Goal: Find specific page/section: Find specific page/section

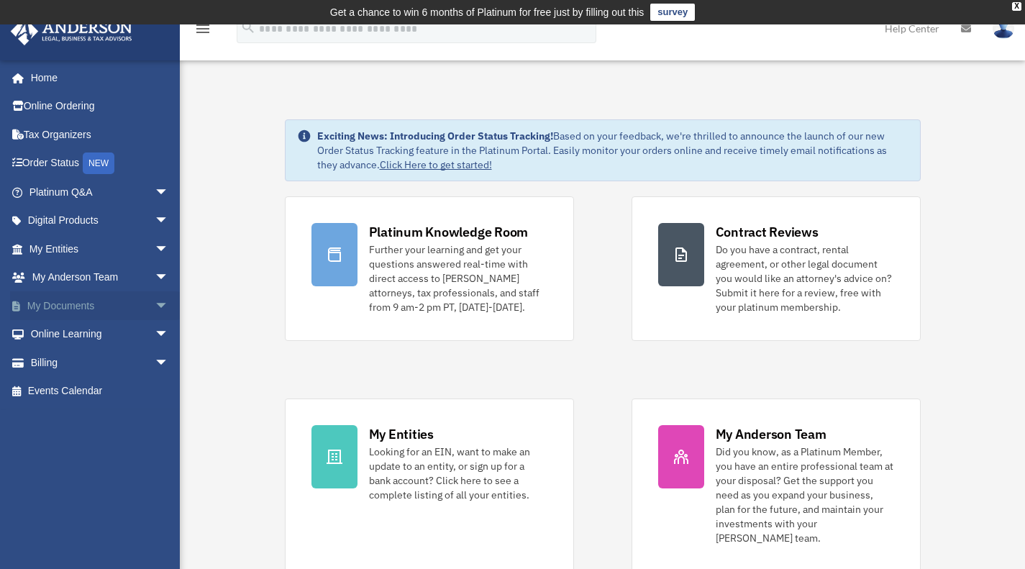
click at [55, 297] on link "My Documents arrow_drop_down" at bounding box center [100, 305] width 181 height 29
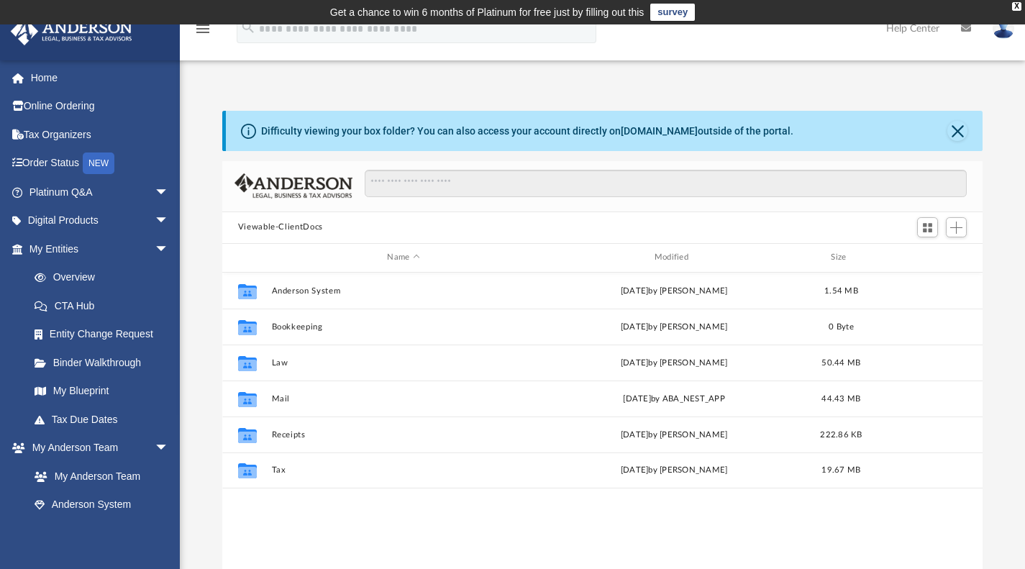
scroll to position [316, 749]
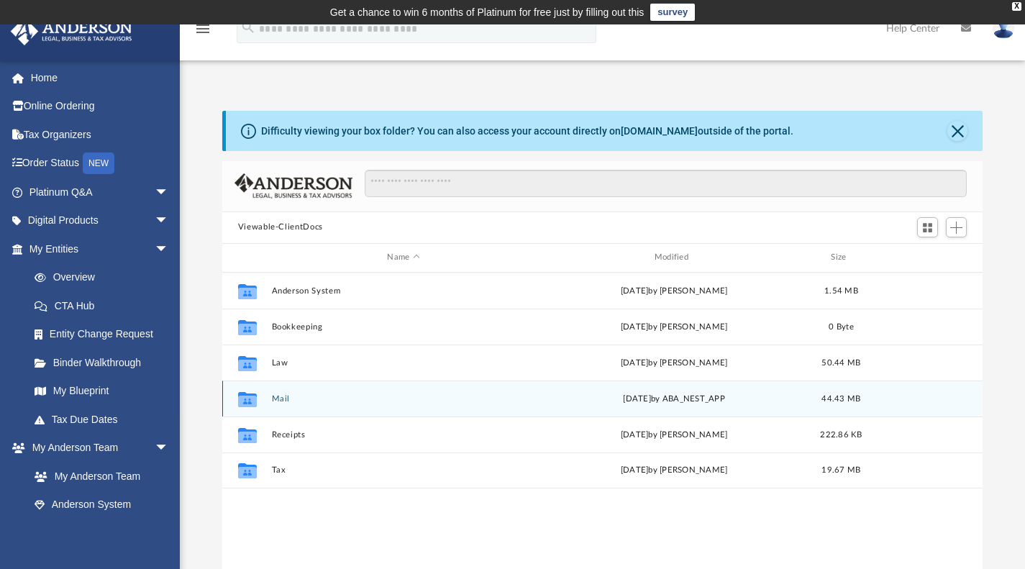
click at [275, 396] on button "Mail" at bounding box center [403, 397] width 264 height 9
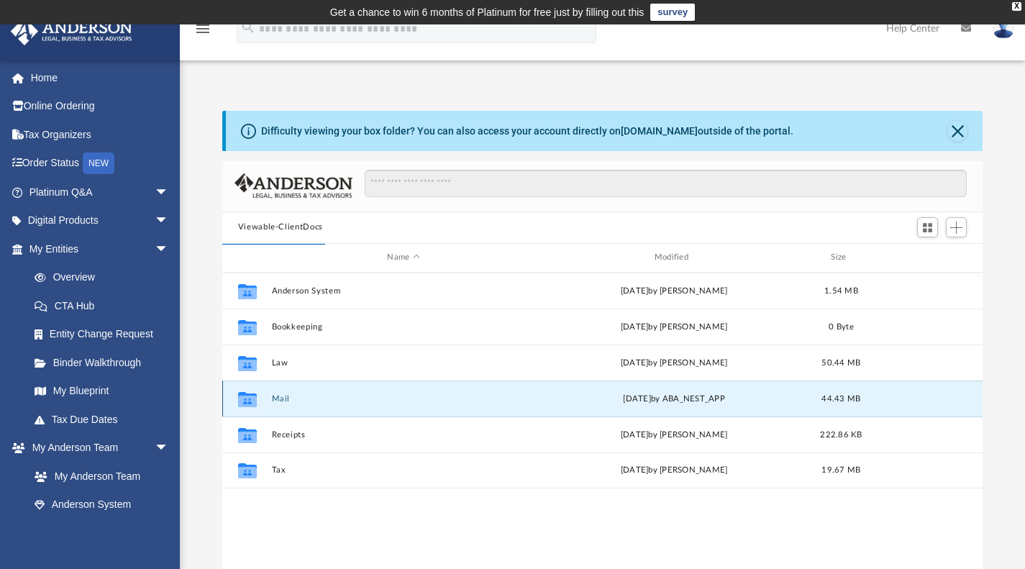
click at [275, 396] on button "Mail" at bounding box center [403, 397] width 264 height 9
click at [352, 399] on button "Mail" at bounding box center [403, 397] width 264 height 9
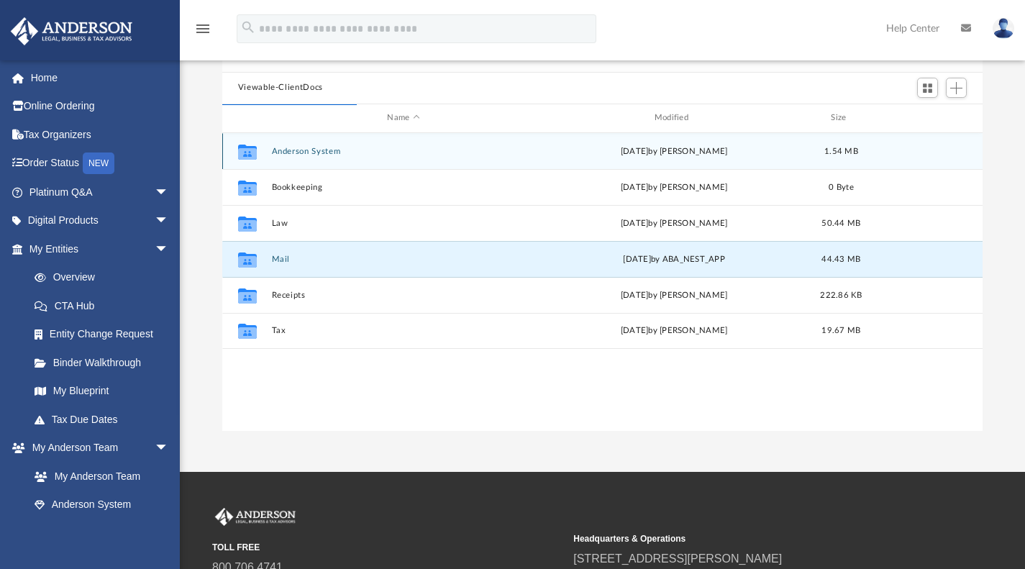
scroll to position [140, 0]
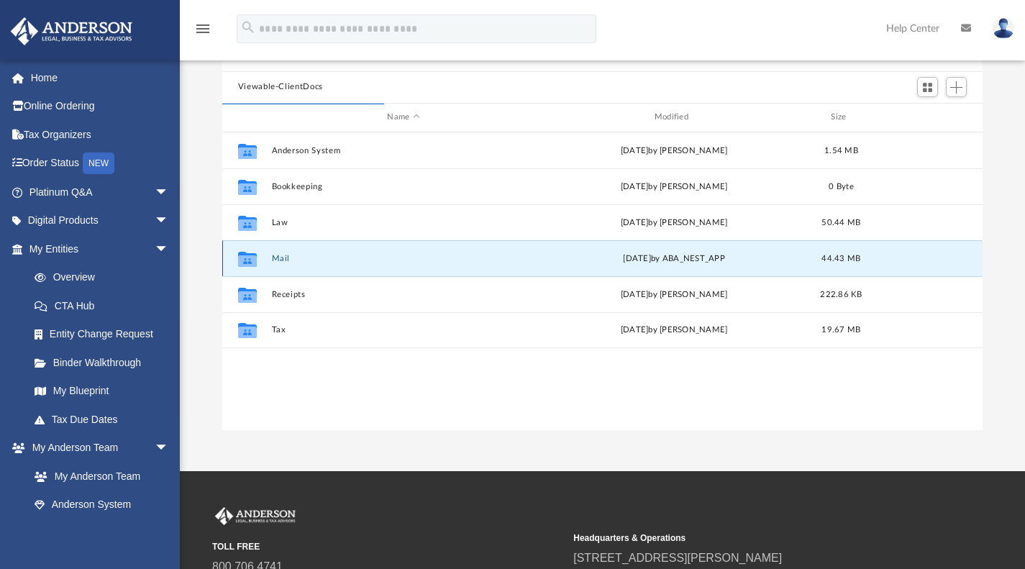
click at [280, 257] on button "Mail" at bounding box center [403, 257] width 264 height 9
click at [275, 258] on button "Mail" at bounding box center [403, 257] width 264 height 9
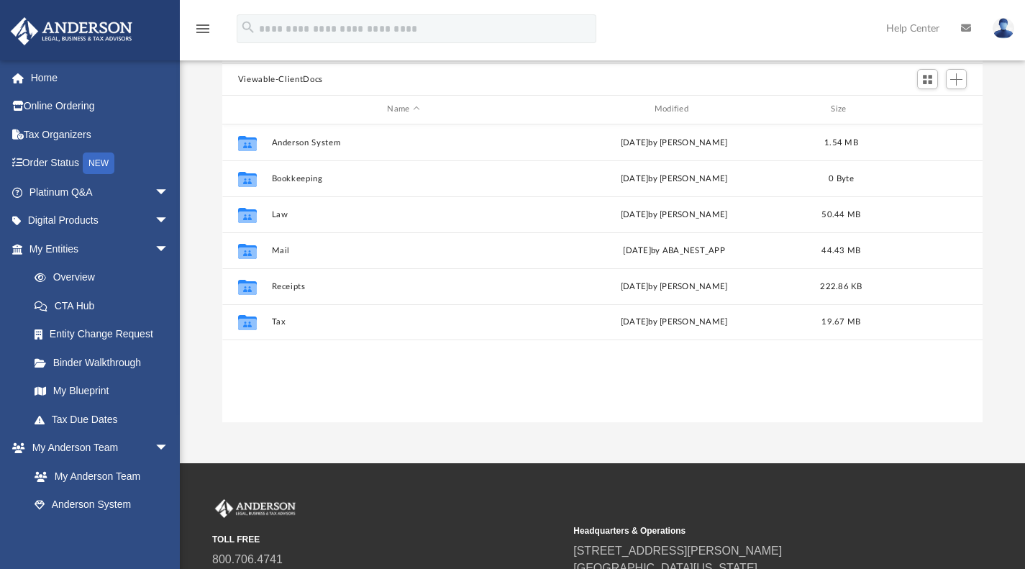
scroll to position [140, 0]
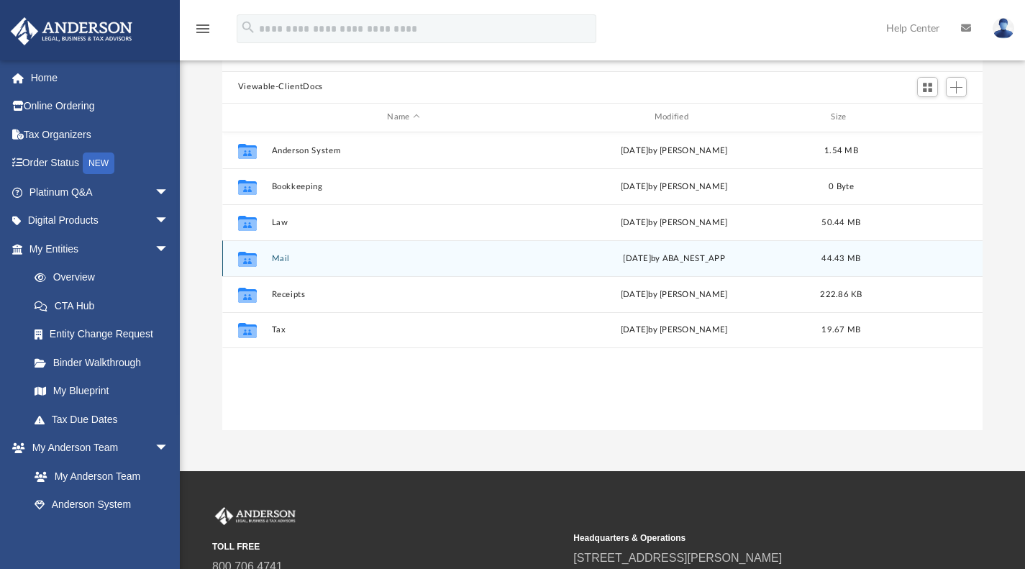
click at [283, 254] on button "Mail" at bounding box center [403, 257] width 264 height 9
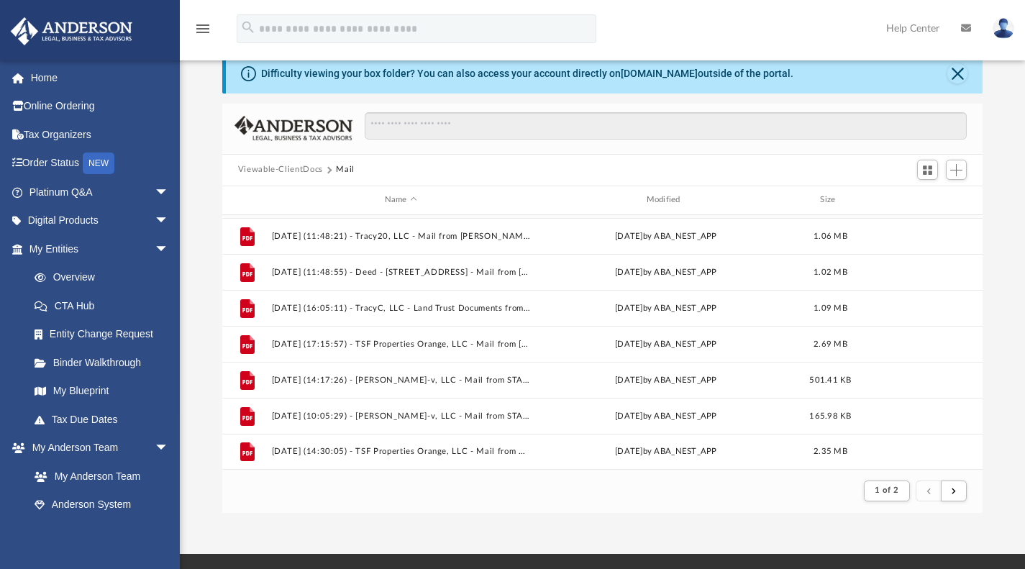
scroll to position [54, 0]
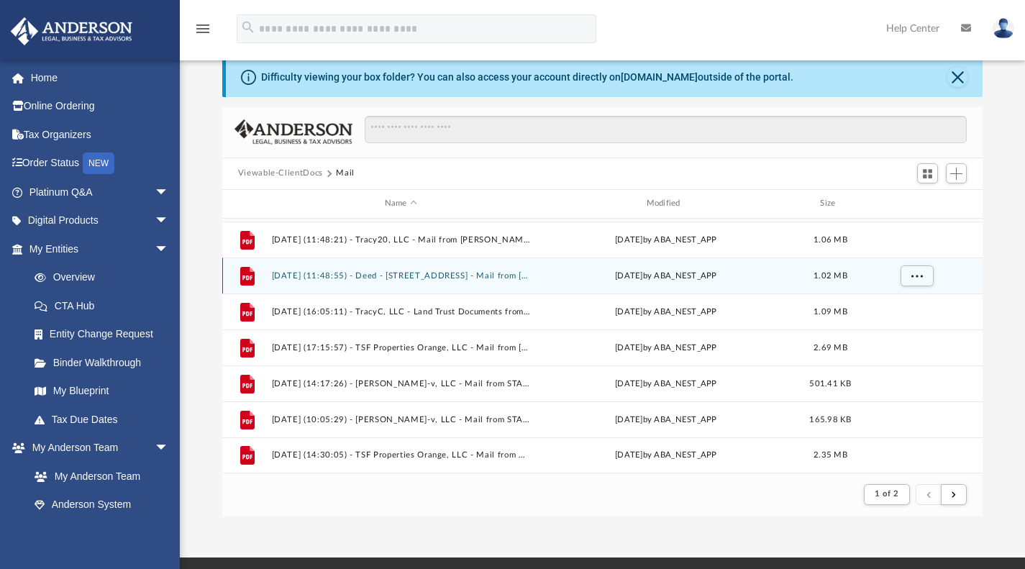
click at [284, 265] on div "File [DATE] (11:48:55) - Deed - [STREET_ADDRESS] - Mail from [PERSON_NAME], CPA…" at bounding box center [602, 275] width 761 height 36
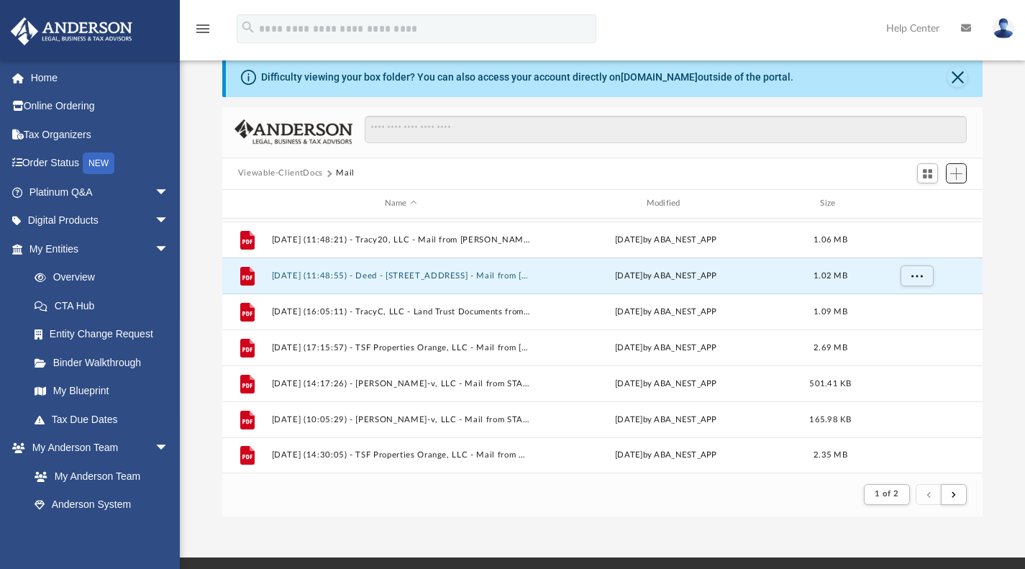
click at [955, 181] on button "Add" at bounding box center [957, 173] width 22 height 20
click at [936, 199] on li "Upload" at bounding box center [936, 201] width 46 height 15
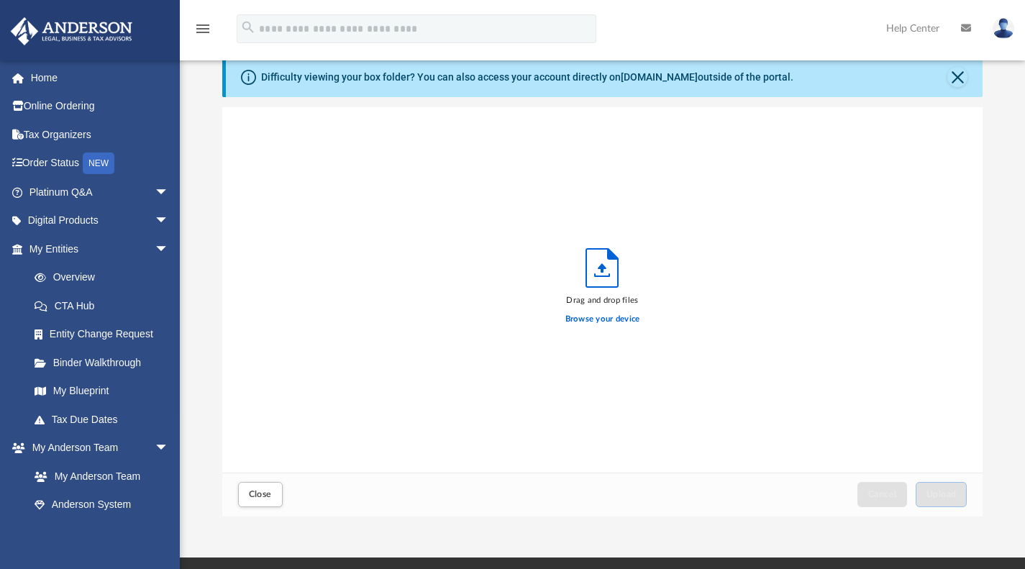
scroll to position [354, 749]
click at [606, 311] on div "Browse your device" at bounding box center [602, 318] width 75 height 25
click at [606, 319] on label "Browse your device" at bounding box center [602, 319] width 75 height 13
click at [0, 0] on input "Browse your device" at bounding box center [0, 0] width 0 height 0
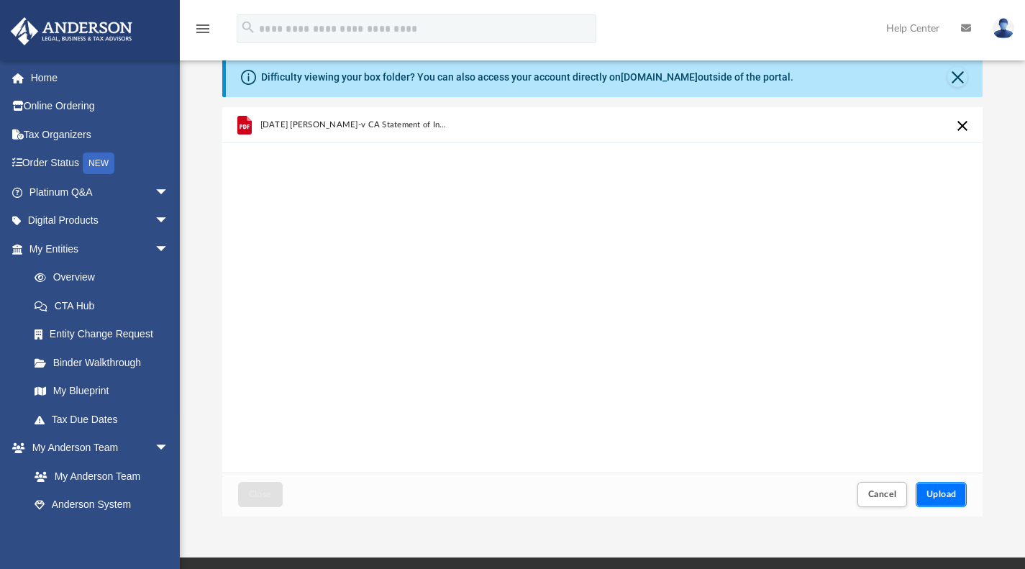
click at [948, 485] on button "Upload" at bounding box center [942, 494] width 52 height 25
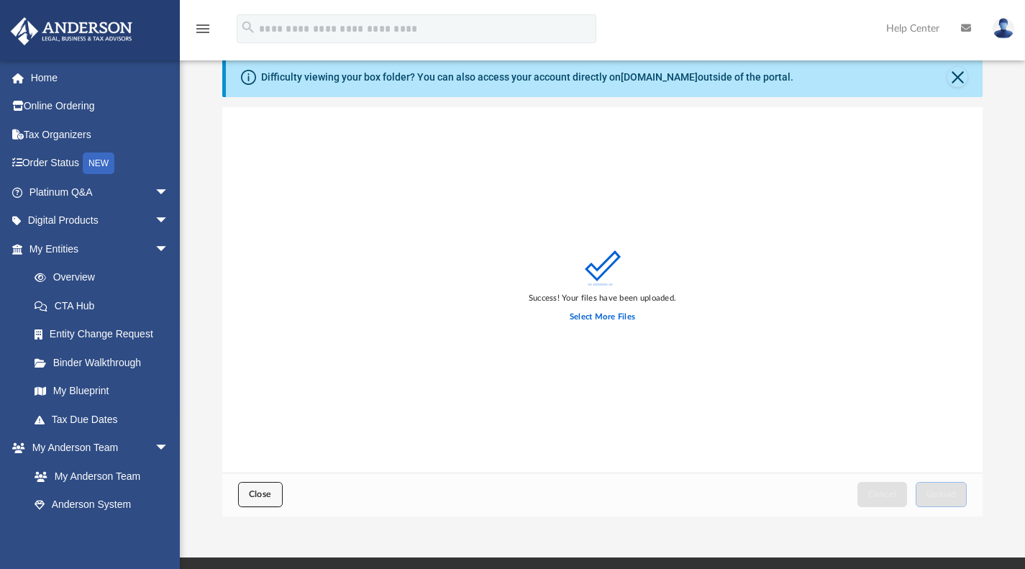
click at [265, 485] on button "Close" at bounding box center [260, 494] width 45 height 25
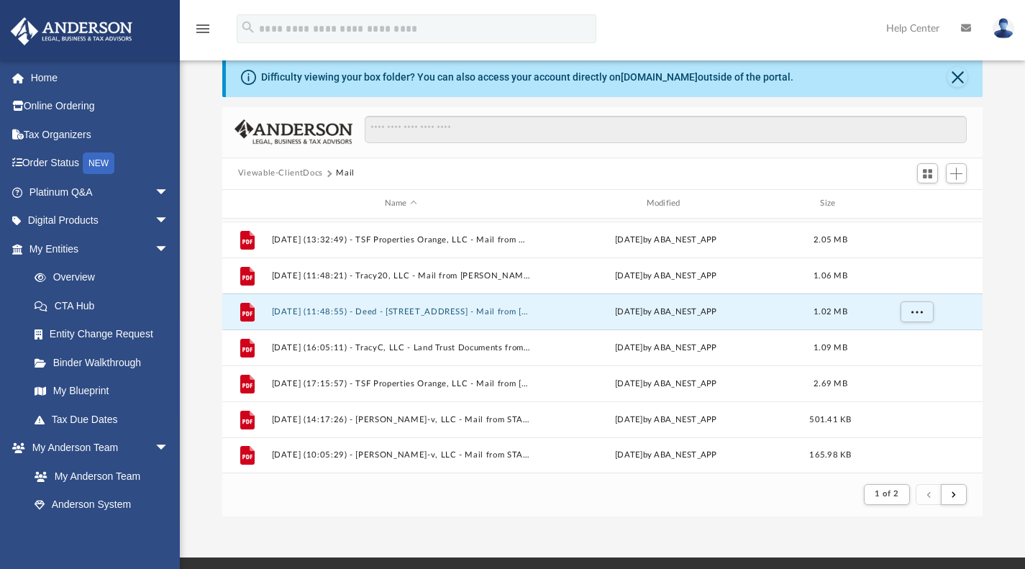
click at [302, 168] on button "Viewable-ClientDocs" at bounding box center [280, 173] width 85 height 13
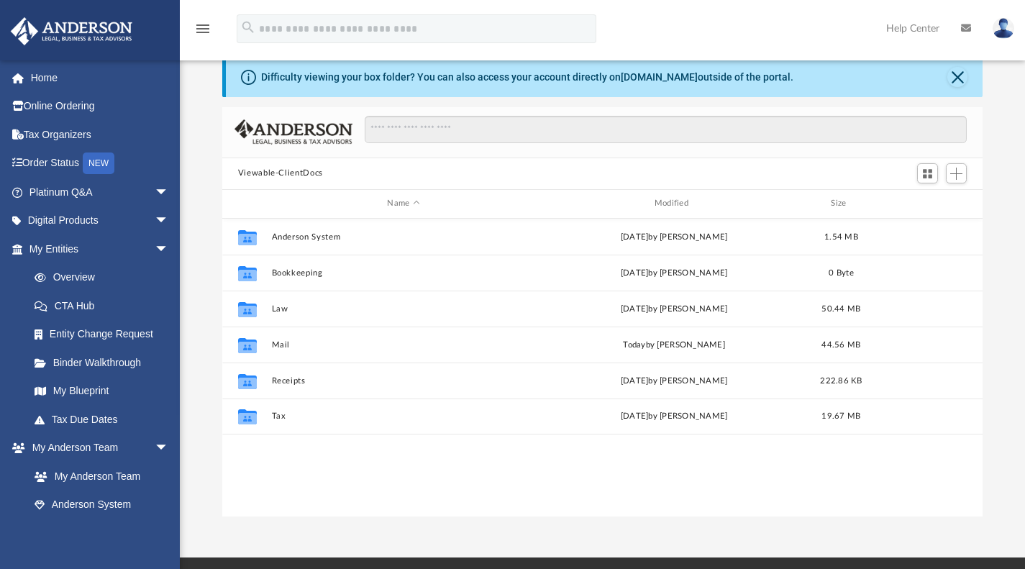
scroll to position [316, 749]
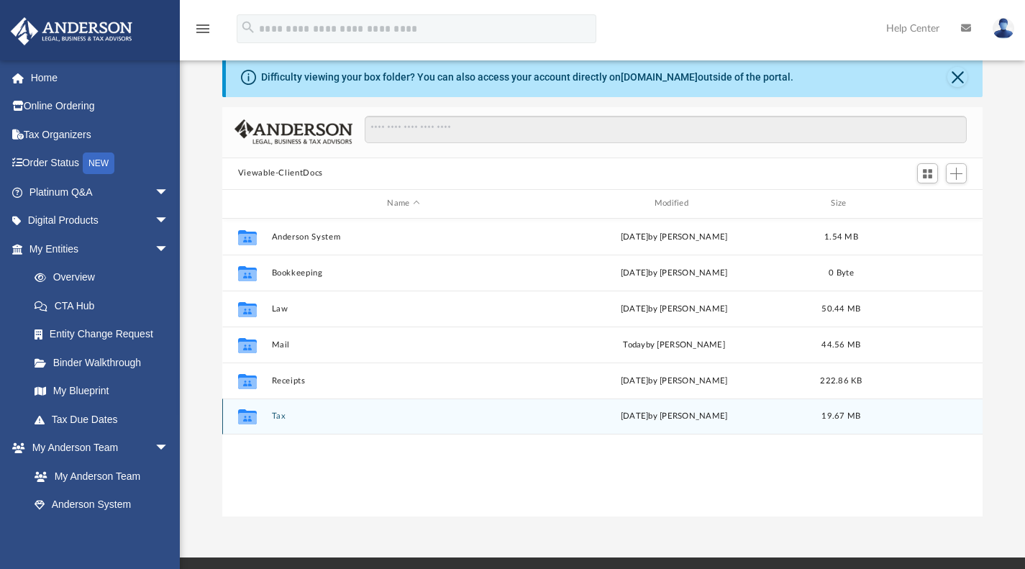
click at [278, 416] on button "Tax" at bounding box center [403, 415] width 264 height 9
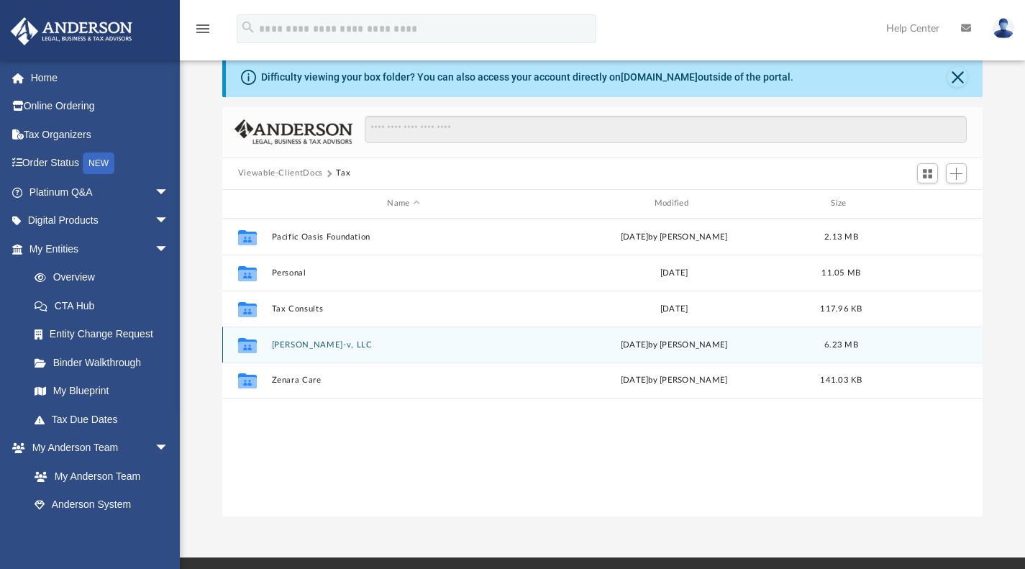
click at [309, 343] on button "[PERSON_NAME]-v, LLC" at bounding box center [403, 343] width 264 height 9
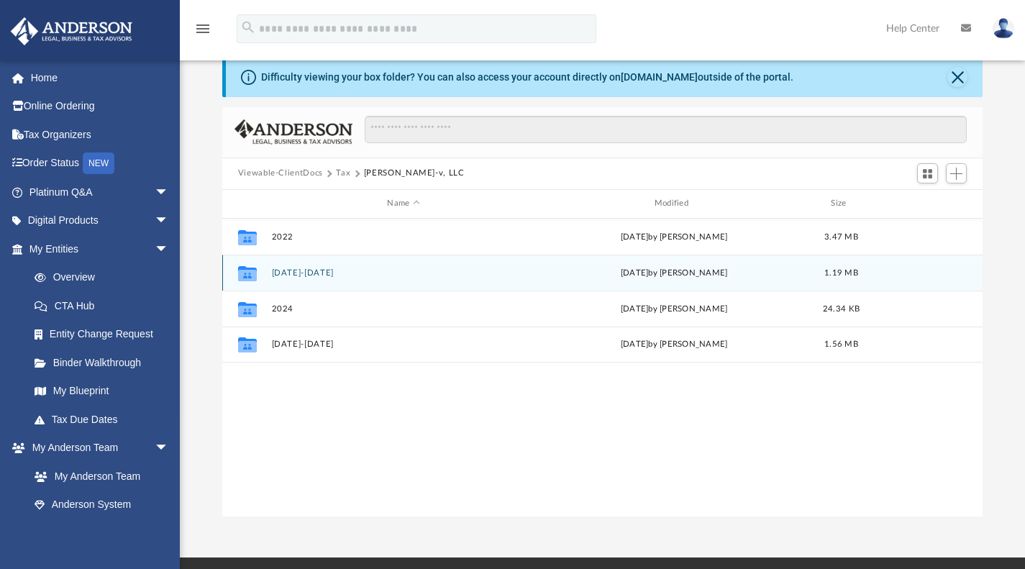
click at [324, 273] on button "[DATE]-[DATE]" at bounding box center [403, 272] width 264 height 9
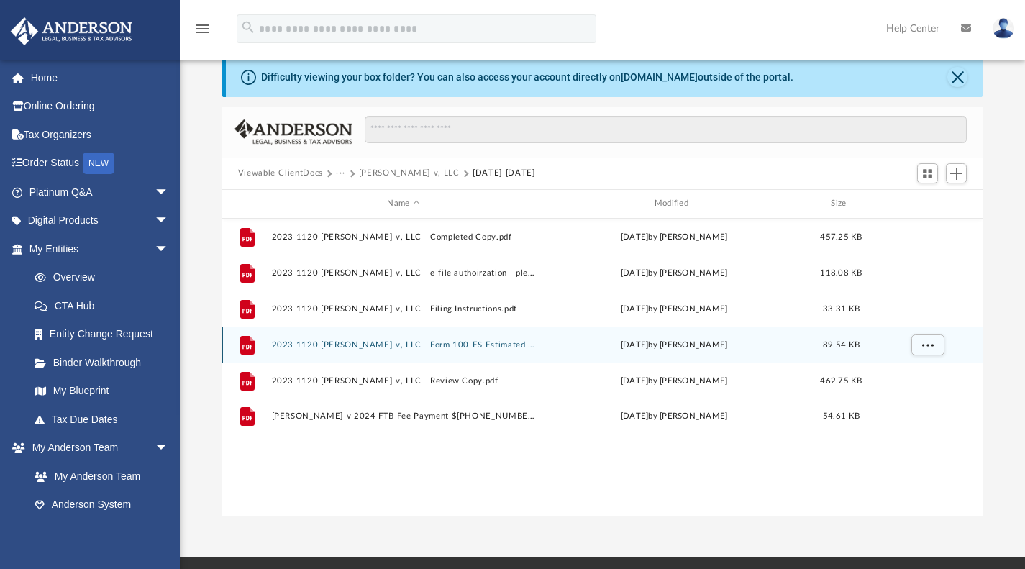
click at [301, 345] on button "2023 1120 [PERSON_NAME]-v, LLC - Form 100-ES Estimated Tax Voucher.pdf" at bounding box center [403, 343] width 264 height 9
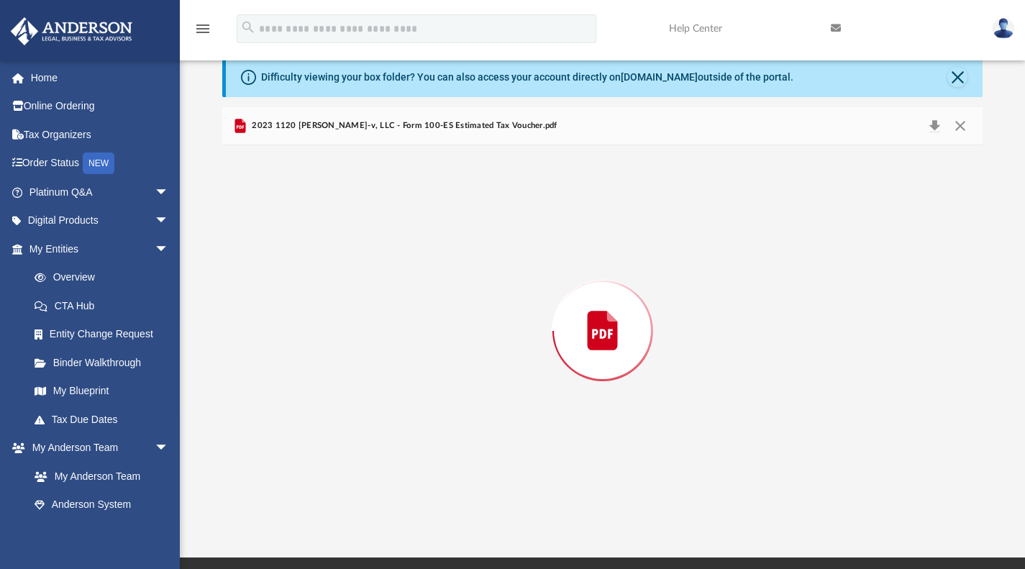
scroll to position [2865, 0]
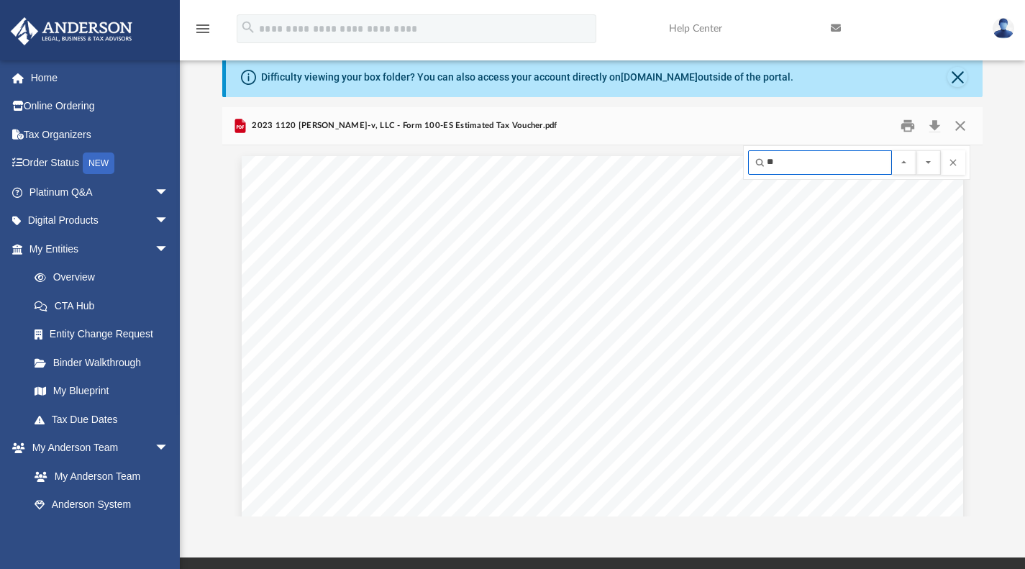
scroll to position [3047, 0]
type input "*****"
click at [916, 150] on button "File preview" at bounding box center [928, 162] width 24 height 24
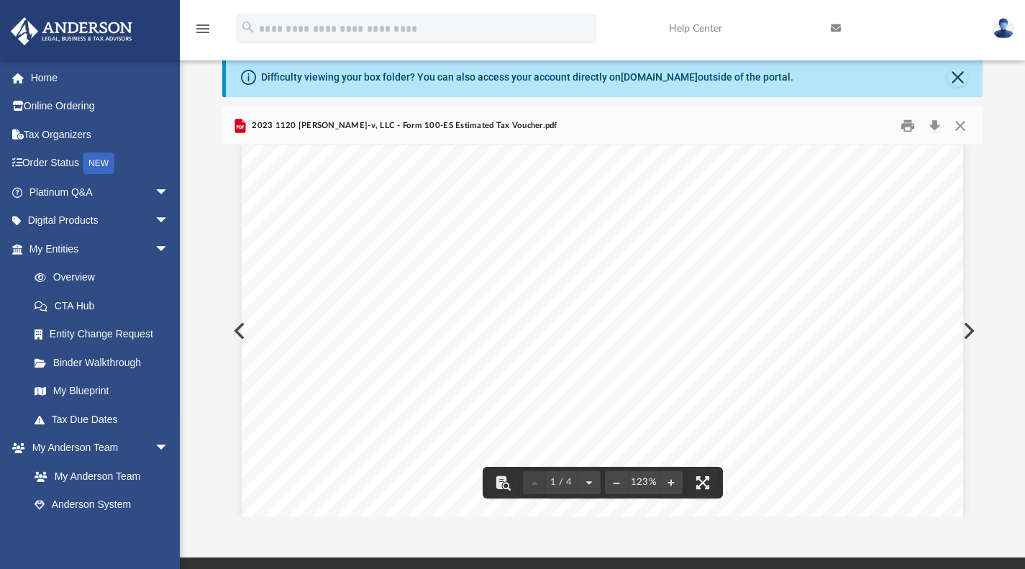
scroll to position [319, 0]
click at [242, 334] on div "339821 [DATE] WORKSHEET FOR COMPUTATION OF ESTIMATED TAX 1. 2. 3. 4. 5. 6. 7. 8…" at bounding box center [602, 304] width 721 height 934
click at [224, 328] on button "Preview" at bounding box center [238, 331] width 32 height 40
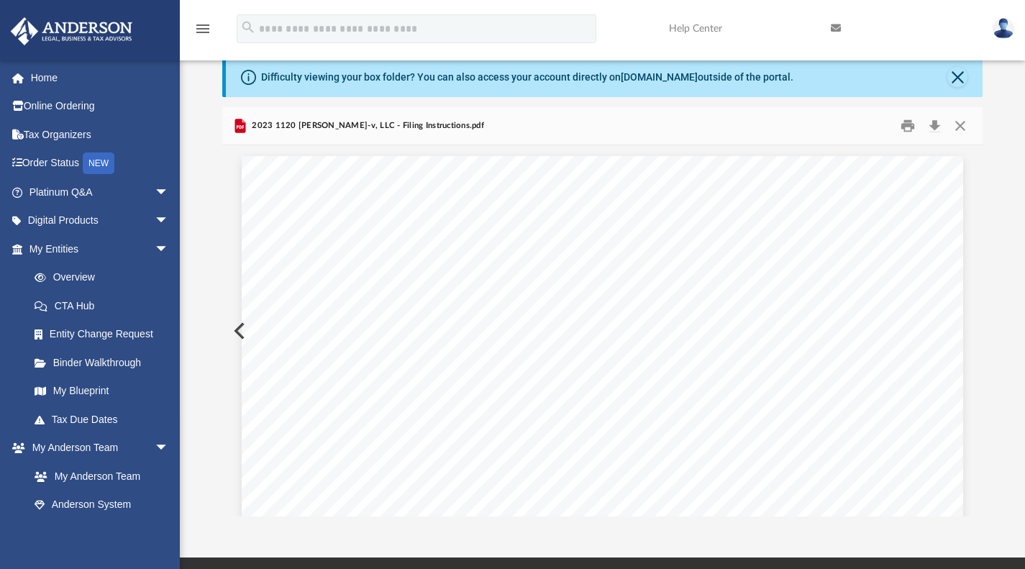
click at [224, 328] on button "Preview" at bounding box center [238, 331] width 32 height 40
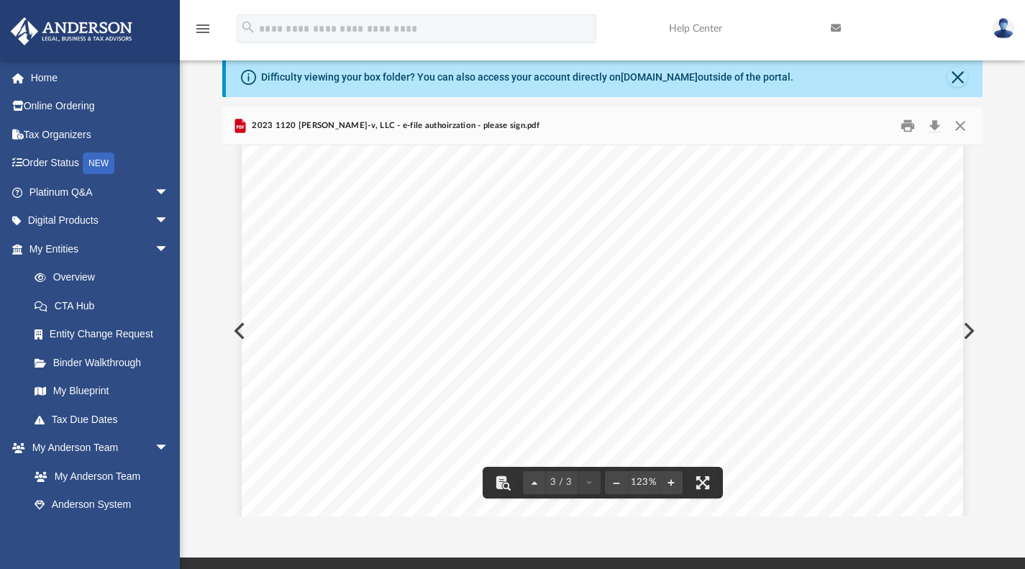
click at [225, 321] on button "Preview" at bounding box center [238, 331] width 32 height 40
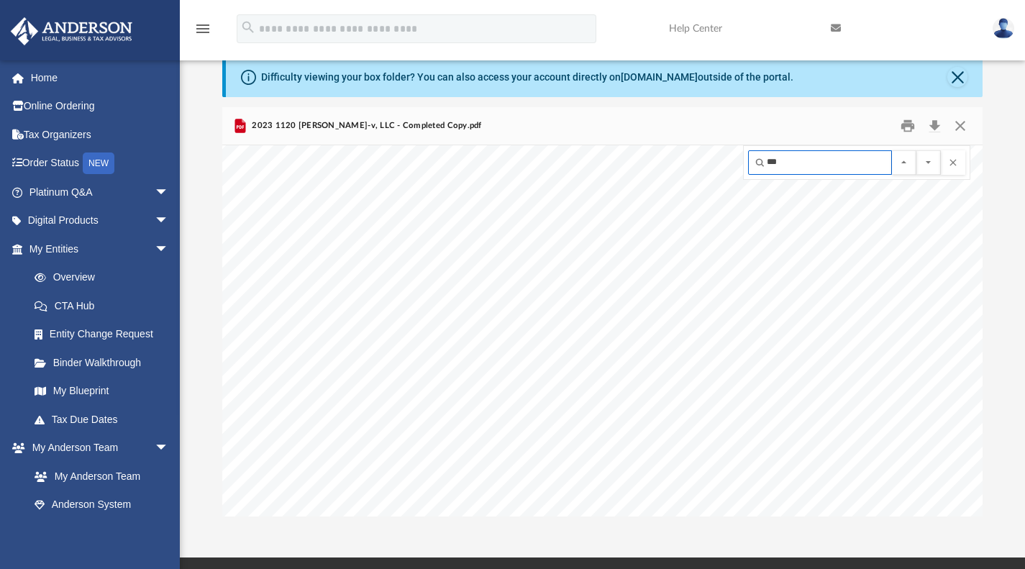
scroll to position [9158, 0]
type input "*****"
click at [916, 150] on button "File preview" at bounding box center [928, 162] width 24 height 24
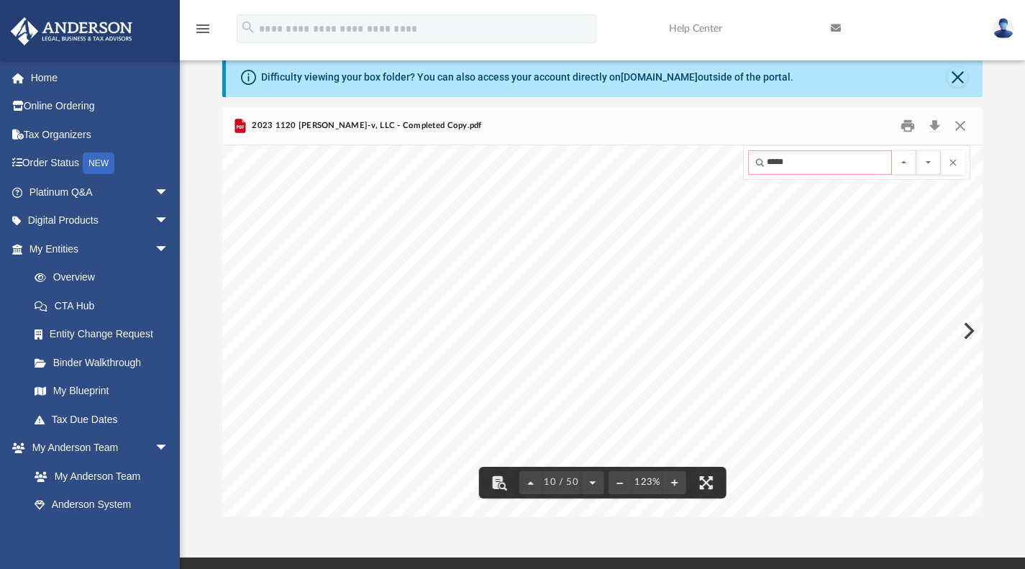
scroll to position [0, 0]
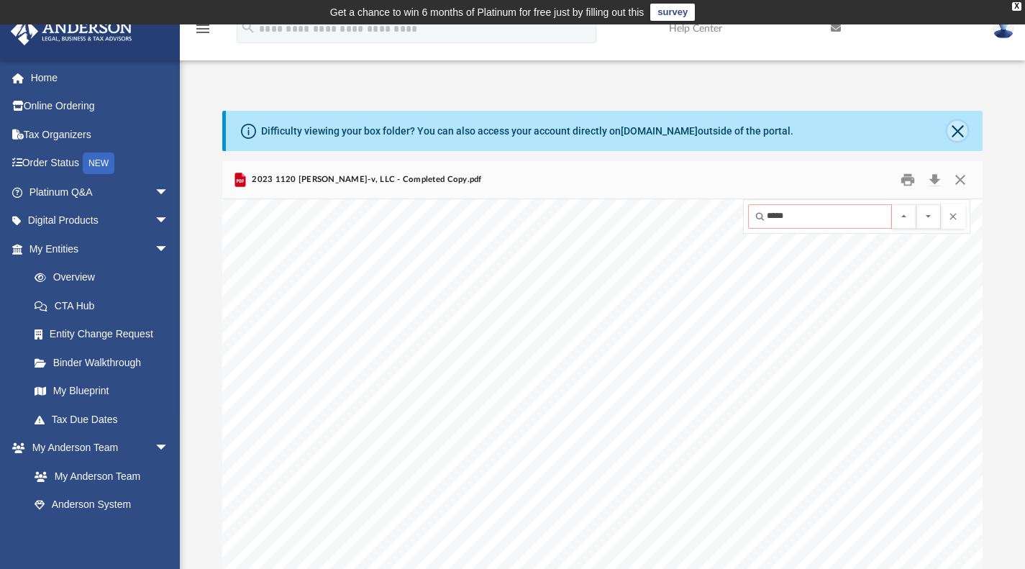
click at [952, 131] on button "Close" at bounding box center [957, 131] width 20 height 20
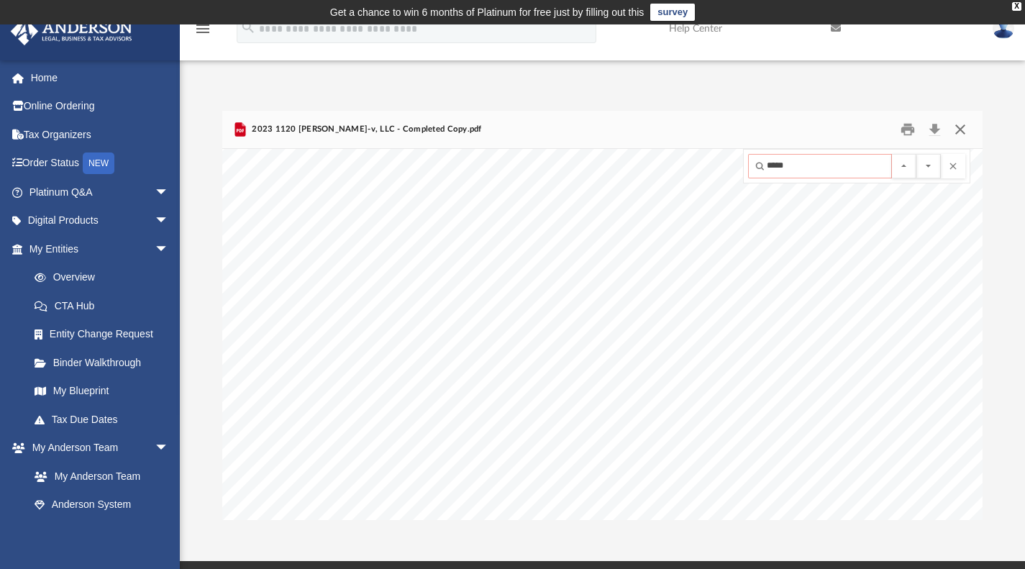
click at [960, 132] on button "Close" at bounding box center [960, 129] width 26 height 22
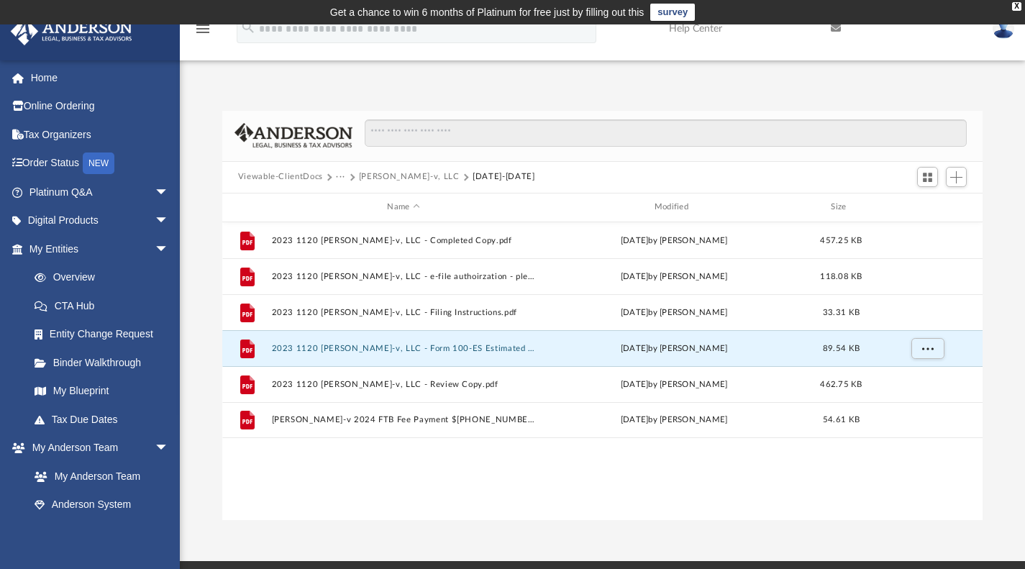
click at [340, 176] on button "···" at bounding box center [340, 176] width 9 height 13
click at [351, 203] on li "Tax" at bounding box center [351, 201] width 14 height 15
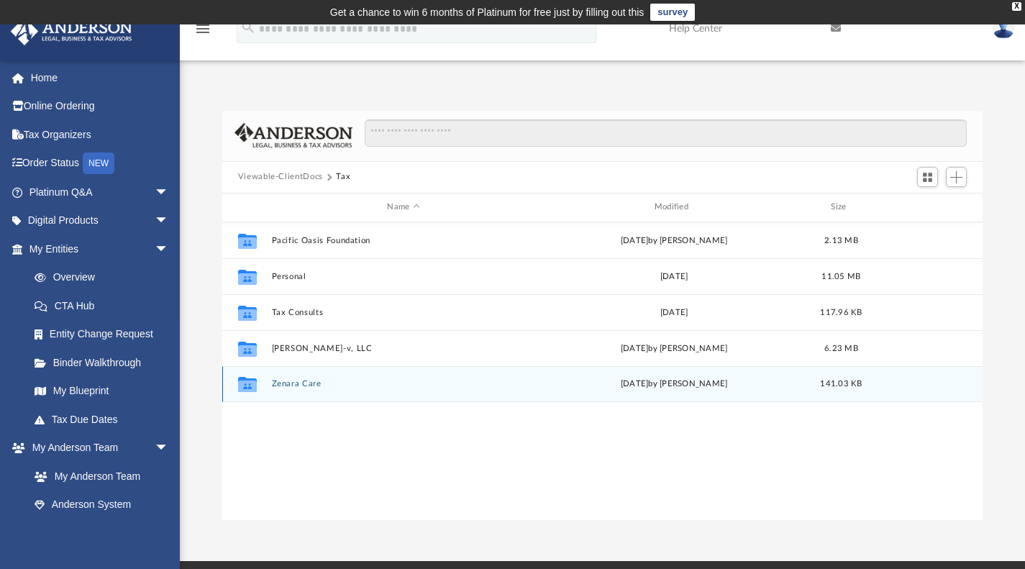
click at [297, 373] on div "Collaborated Folder Zenara Care [DATE] by [PERSON_NAME] 141.03 KB" at bounding box center [602, 384] width 761 height 36
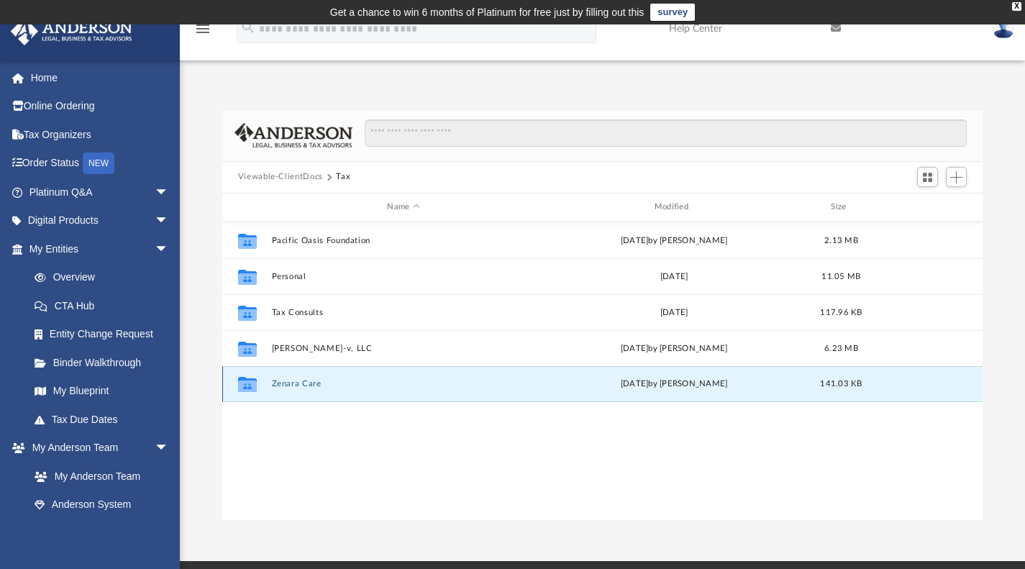
click at [294, 381] on button "Zenara Care" at bounding box center [403, 383] width 264 height 9
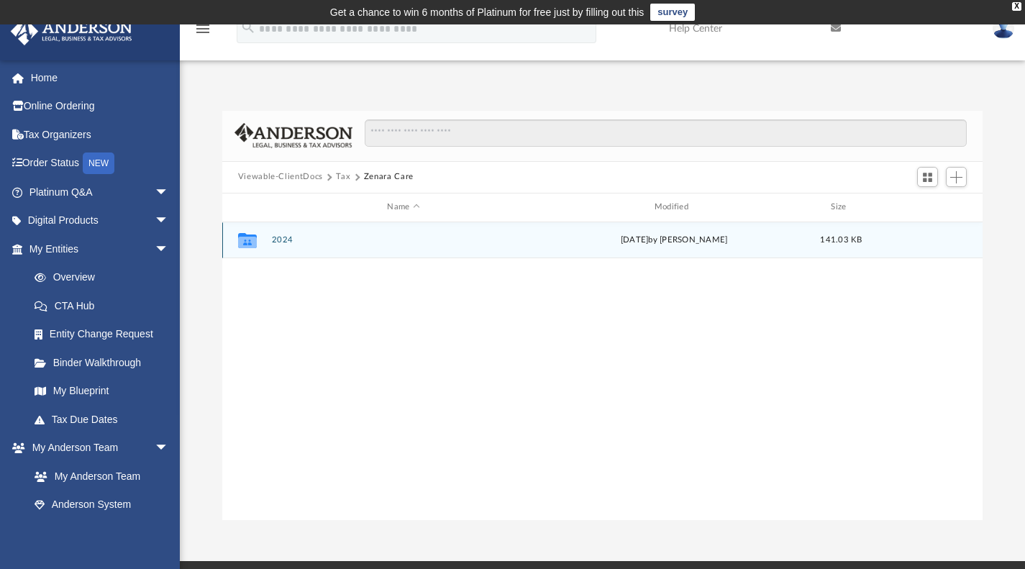
click at [284, 239] on button "2024" at bounding box center [403, 239] width 264 height 9
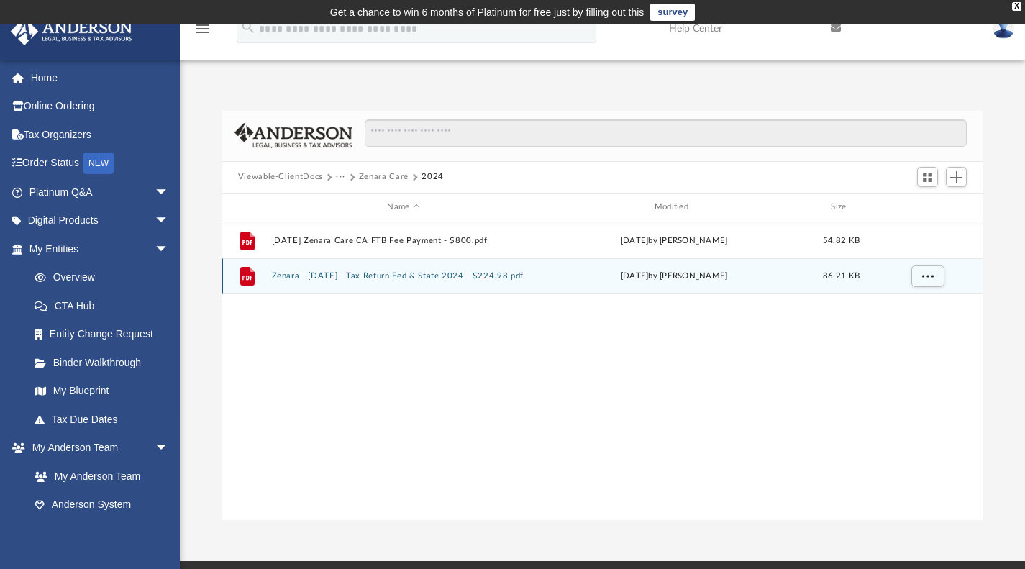
click at [284, 277] on button "Zenara - [DATE] - Tax Return Fed & State 2024 - $224.98.pdf" at bounding box center [403, 275] width 264 height 9
